Goal: Transaction & Acquisition: Purchase product/service

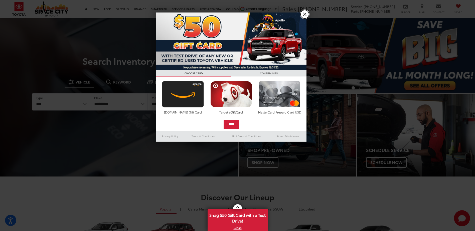
click at [304, 15] on link "X" at bounding box center [305, 14] width 9 height 9
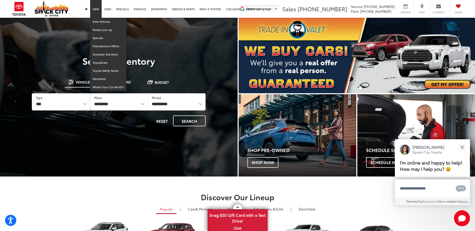
click at [93, 8] on link "New" at bounding box center [96, 9] width 12 height 18
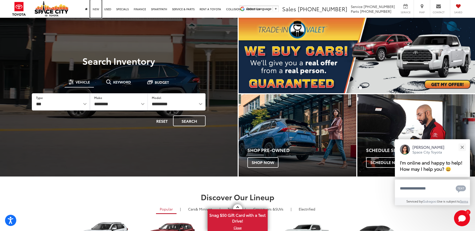
click at [95, 9] on link "New" at bounding box center [96, 9] width 12 height 18
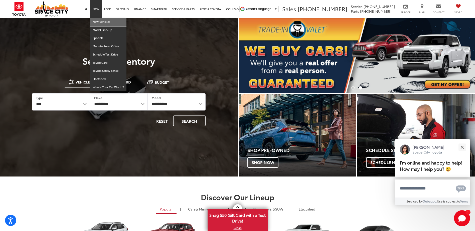
click at [98, 22] on link "New Vehicles" at bounding box center [108, 22] width 36 height 8
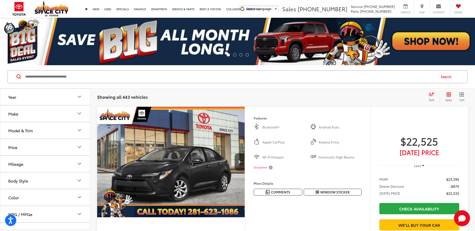
click at [80, 128] on icon "Model & Trim" at bounding box center [79, 130] width 6 height 6
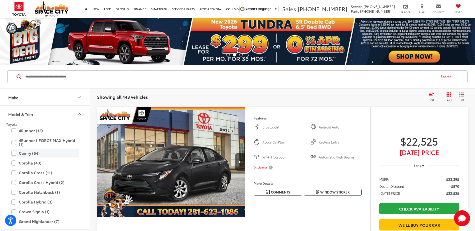
scroll to position [25, 0]
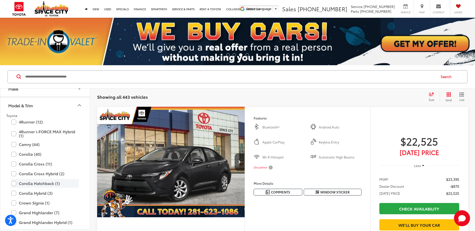
click at [39, 184] on label "Corolla Hatchback (1)" at bounding box center [45, 183] width 68 height 9
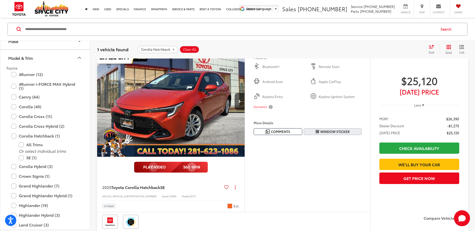
scroll to position [50, 0]
